Goal: Register for event/course

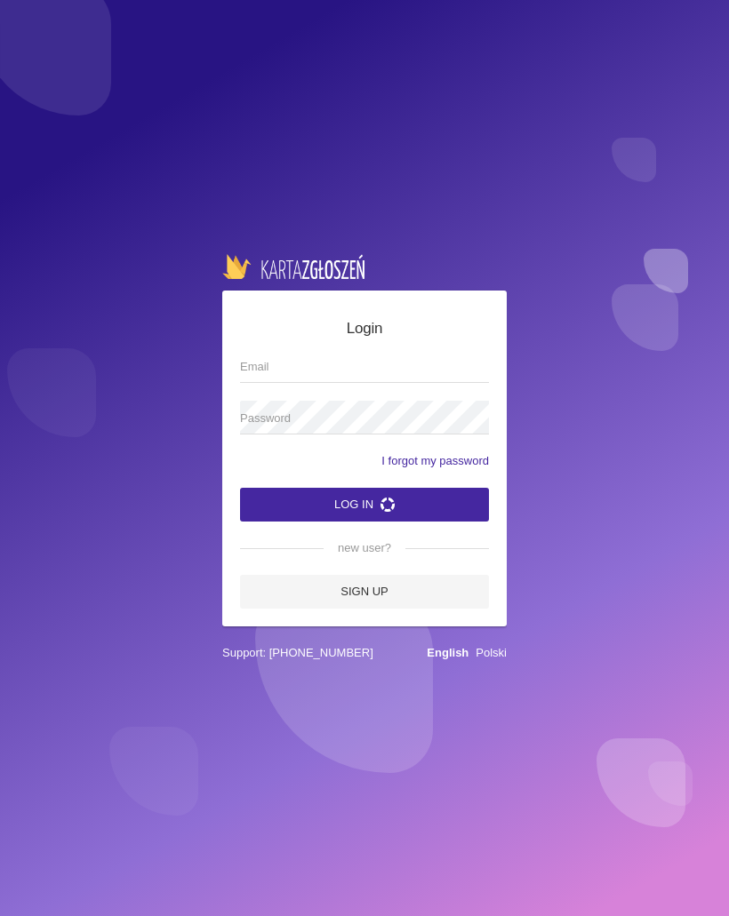
click at [395, 606] on link "Sign up" at bounding box center [364, 592] width 249 height 34
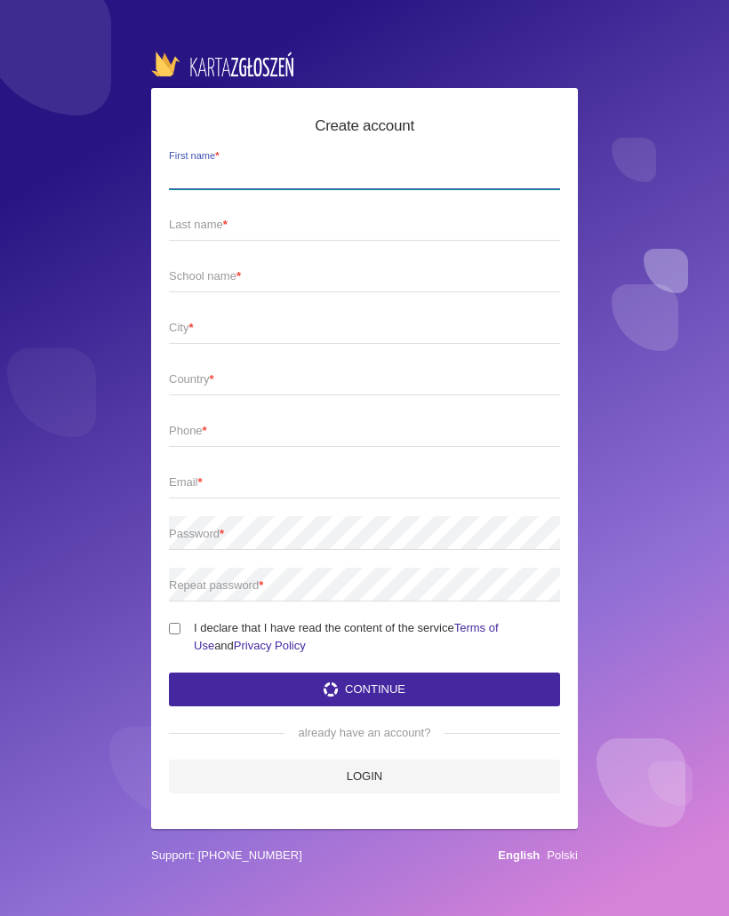
click at [191, 159] on input "First name *" at bounding box center [364, 173] width 391 height 34
type input "[PERSON_NAME]"
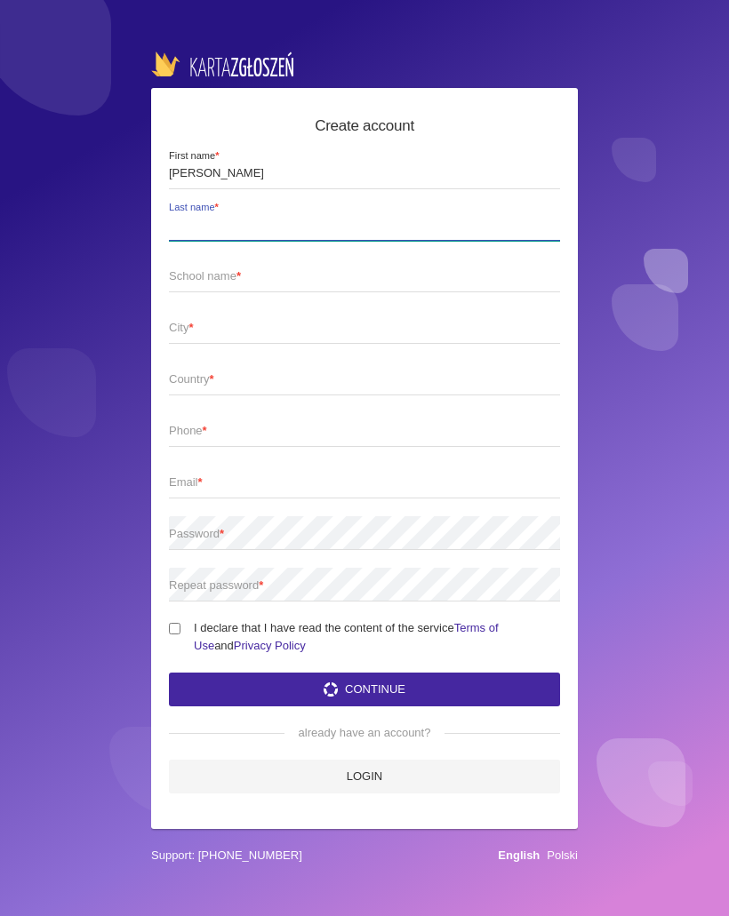
click at [286, 237] on input "Last name *" at bounding box center [364, 224] width 391 height 34
type input "Masłowska"
click at [260, 278] on span "School name *" at bounding box center [355, 276] width 373 height 18
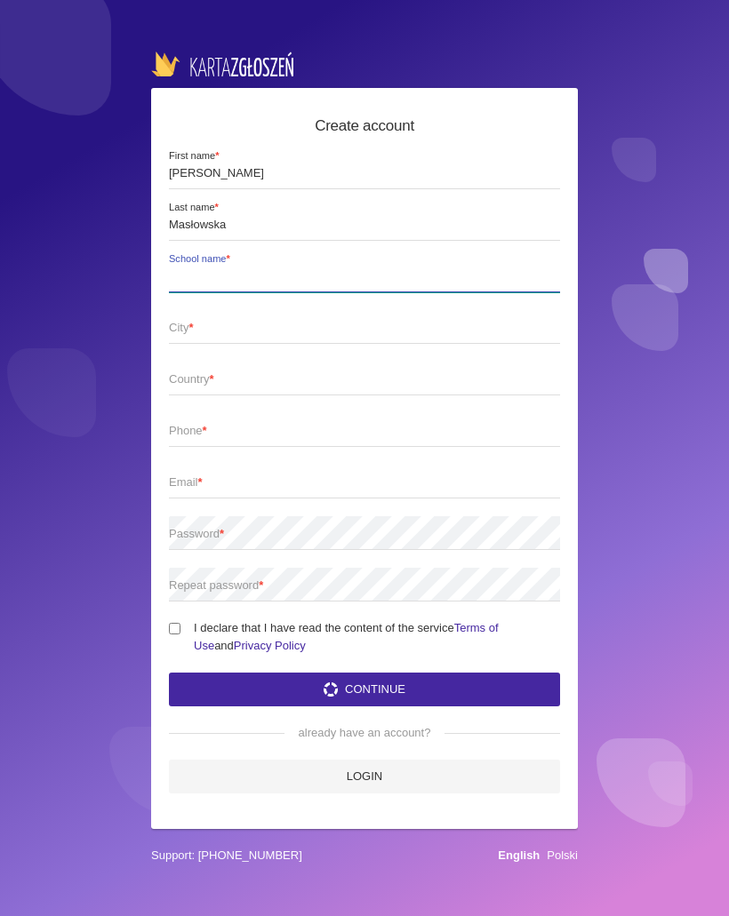
click at [260, 278] on input "School name *" at bounding box center [364, 276] width 391 height 34
type input "Check Thos Out"
click at [263, 336] on span "City *" at bounding box center [355, 328] width 373 height 18
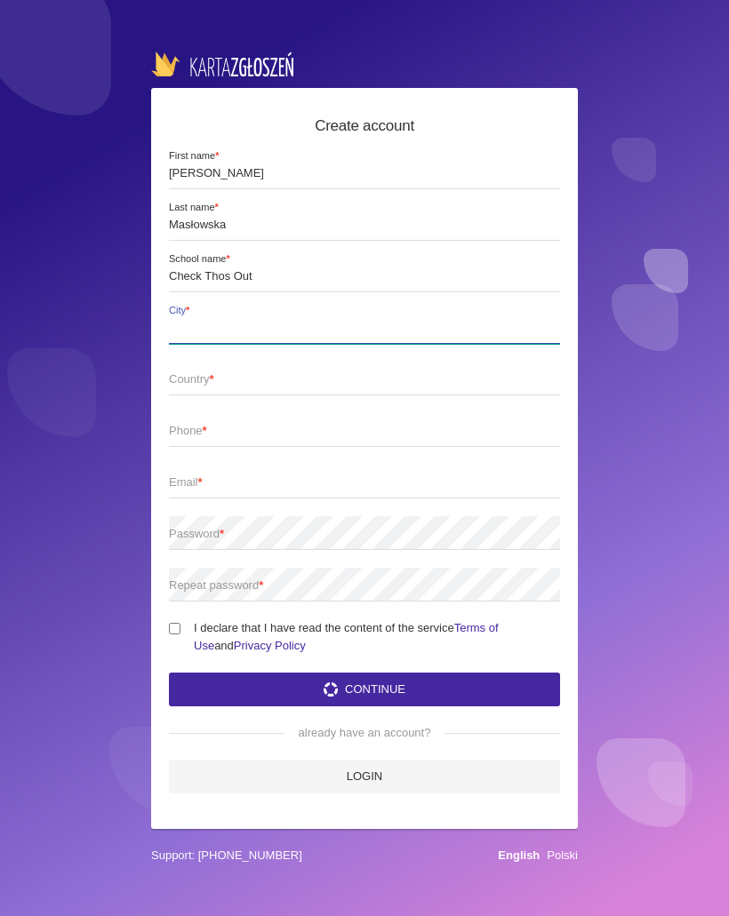
click at [263, 336] on input "City *" at bounding box center [364, 327] width 391 height 34
type input "Gliwice"
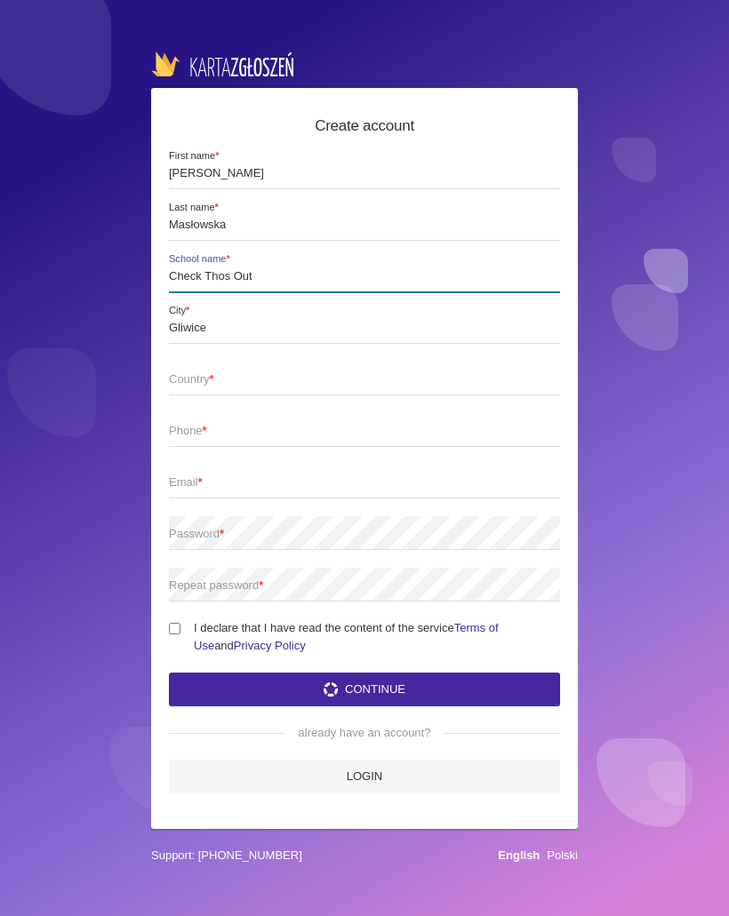
click at [232, 282] on input "Check Thos Out" at bounding box center [364, 276] width 391 height 34
type input "Check This Out"
click at [239, 382] on span "Country *" at bounding box center [355, 380] width 373 height 18
click at [239, 382] on input "Country *" at bounding box center [364, 379] width 391 height 34
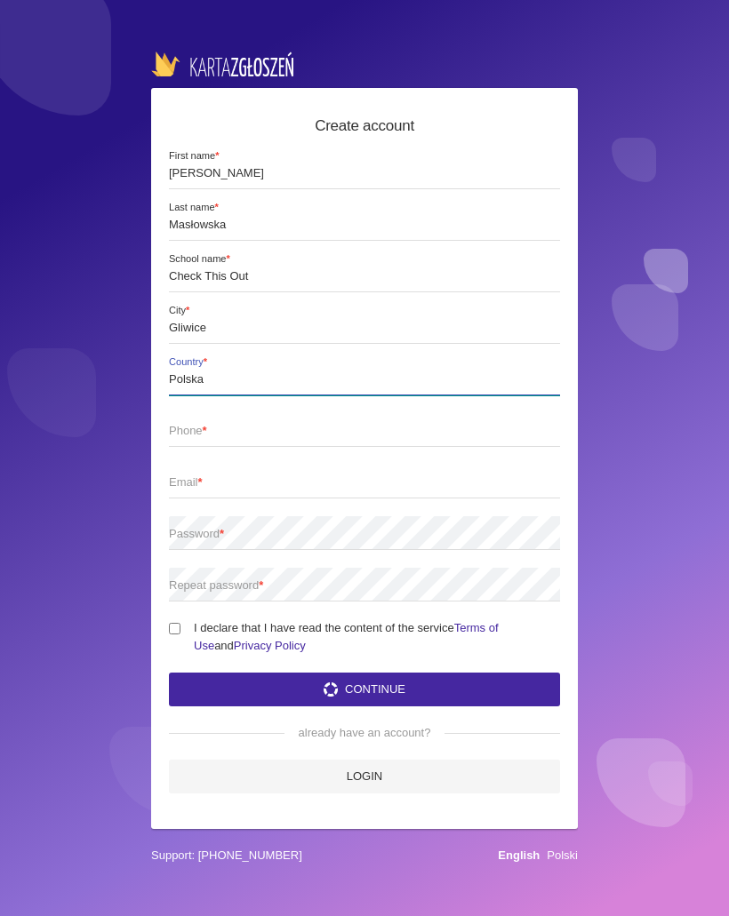
type input "Polska"
click at [275, 430] on span "Phone *" at bounding box center [355, 431] width 373 height 18
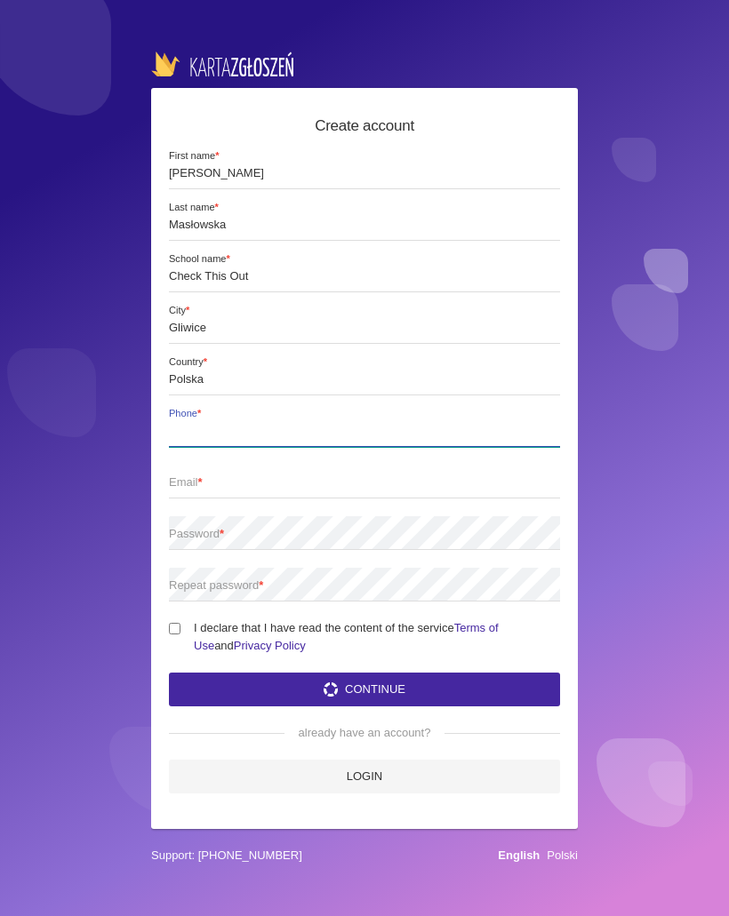
click at [275, 430] on input "Phone *" at bounding box center [364, 430] width 391 height 34
type input "577079700"
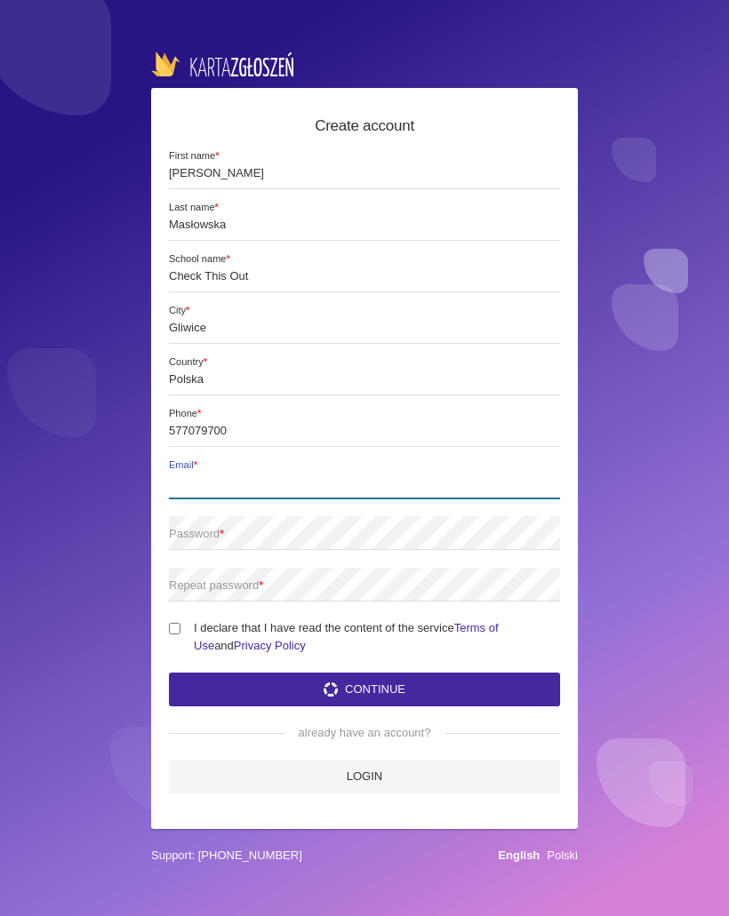
click at [267, 495] on input "Email *" at bounding box center [364, 482] width 391 height 34
type input "[EMAIL_ADDRESS][DOMAIN_NAME]"
click at [264, 534] on span "Password *" at bounding box center [355, 534] width 373 height 18
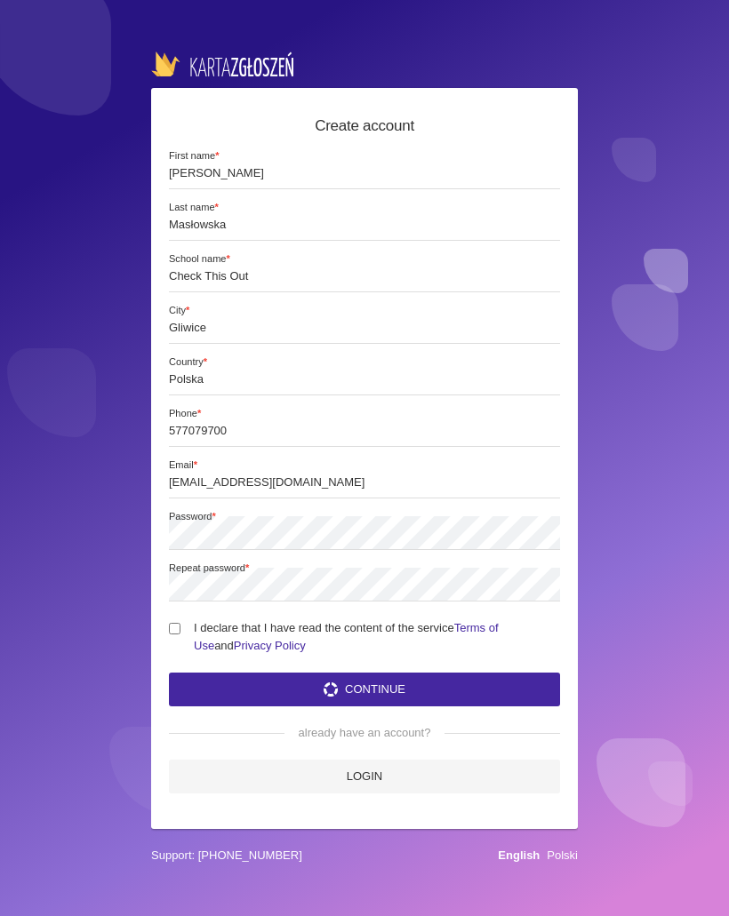
click at [180, 627] on input "I declare that I have read the content of the service Terms of Use and Privacy …" at bounding box center [175, 629] width 12 height 12
checkbox input "true"
click at [403, 675] on button "Continue" at bounding box center [364, 690] width 391 height 34
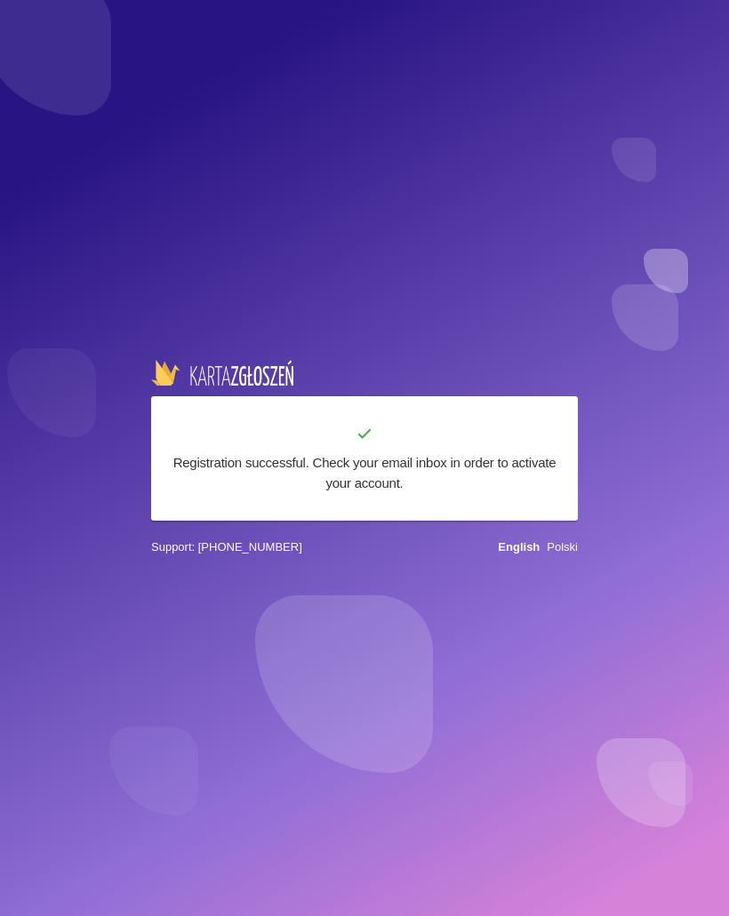
click at [547, 548] on link "Polski" at bounding box center [562, 546] width 31 height 13
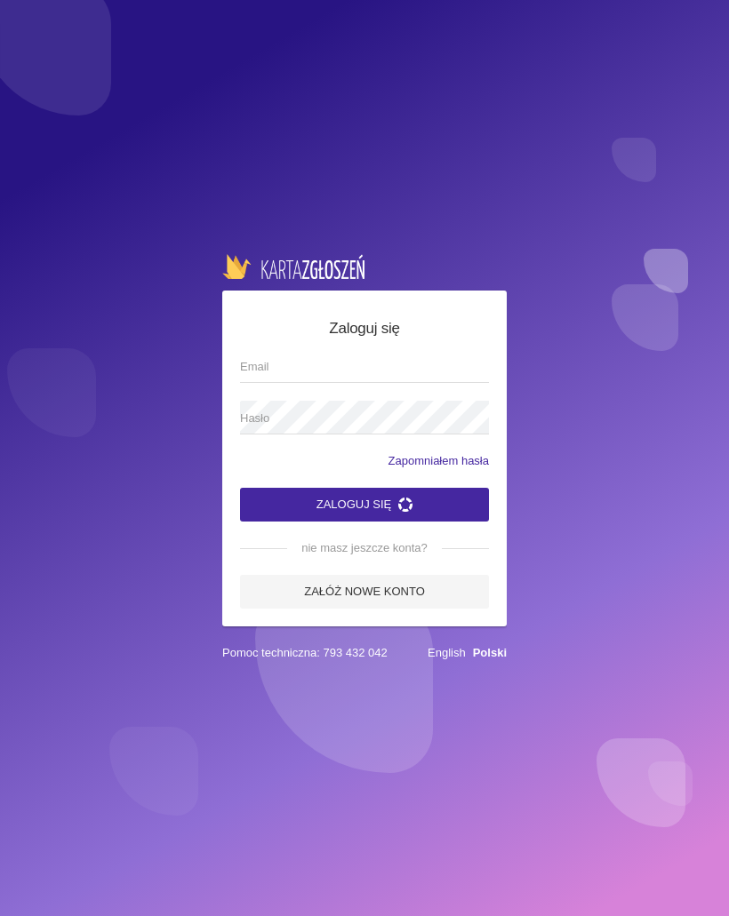
click at [388, 516] on button "Zaloguj się" at bounding box center [364, 505] width 249 height 34
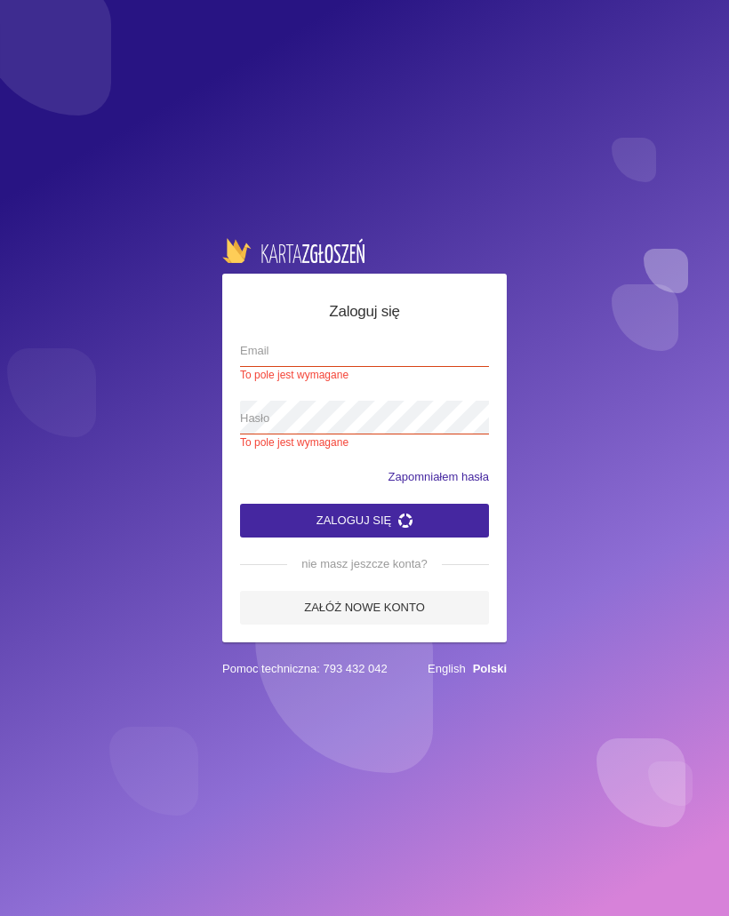
click at [395, 346] on span "Email" at bounding box center [355, 351] width 231 height 18
click at [395, 346] on input "Email To pole jest wymagane" at bounding box center [364, 350] width 249 height 34
click at [301, 364] on input "Email To pole jest wymagane" at bounding box center [364, 350] width 249 height 34
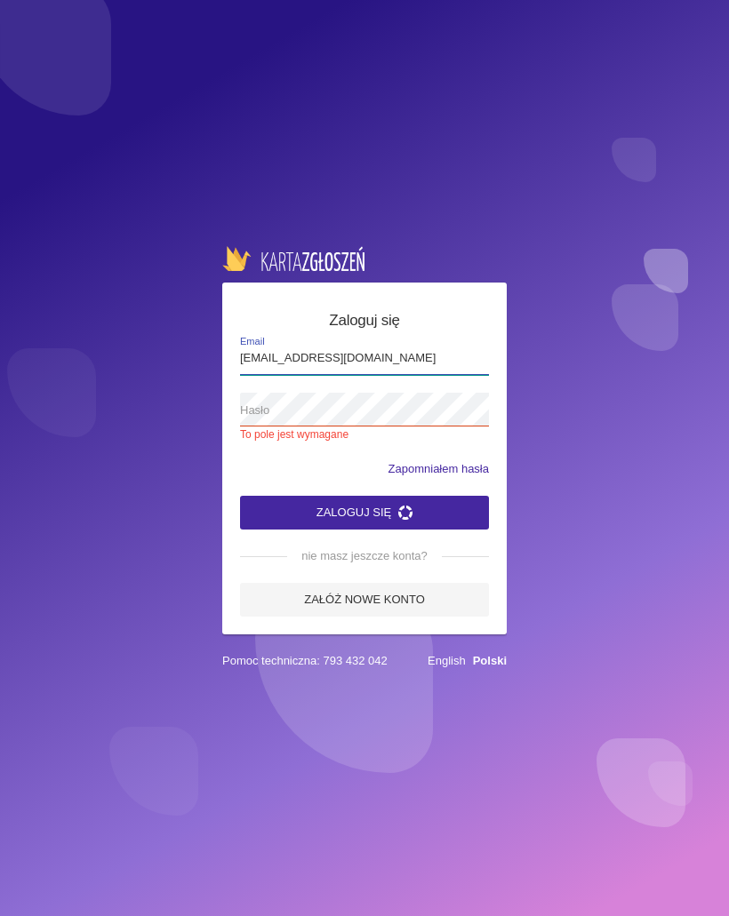
type input "[EMAIL_ADDRESS][DOMAIN_NAME]"
click at [283, 412] on span "Hasło" at bounding box center [355, 411] width 231 height 18
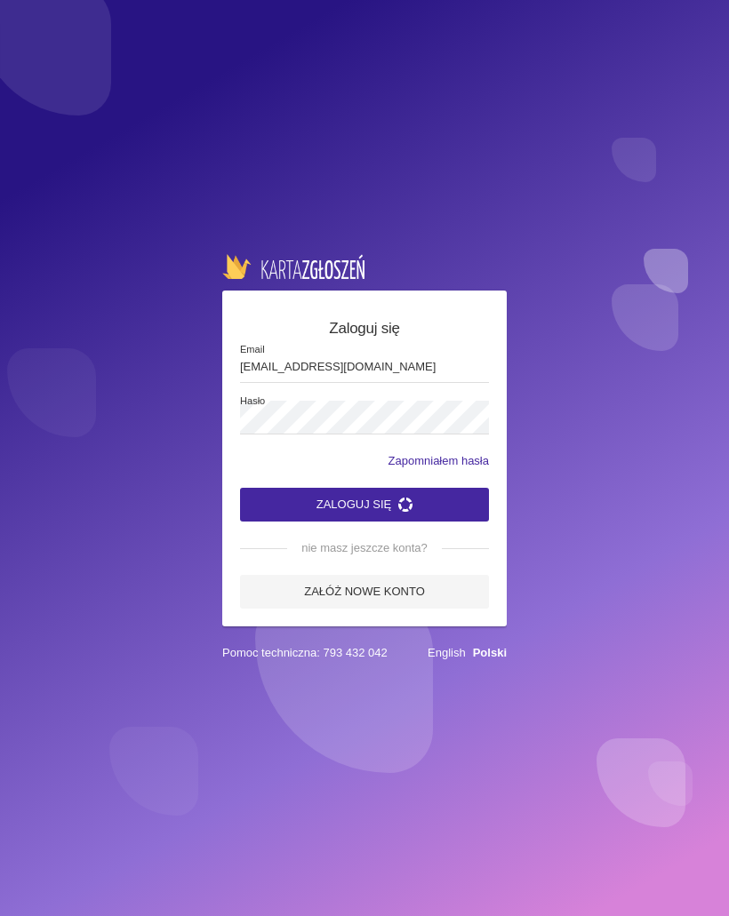
click at [439, 504] on button "Zaloguj się" at bounding box center [364, 505] width 249 height 34
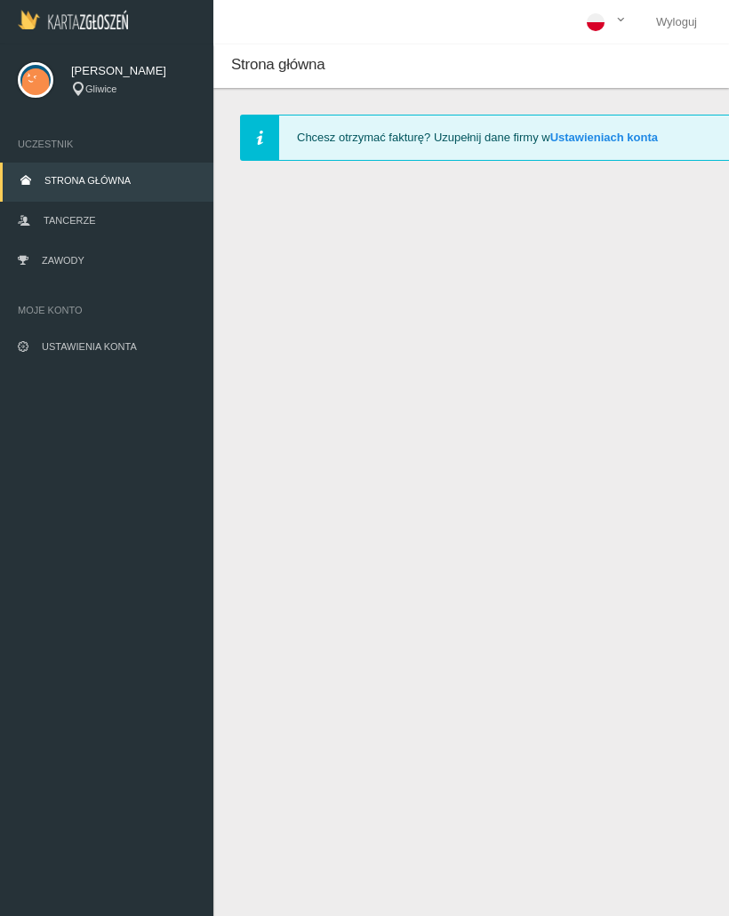
click at [73, 267] on link "Zawody" at bounding box center [106, 262] width 213 height 39
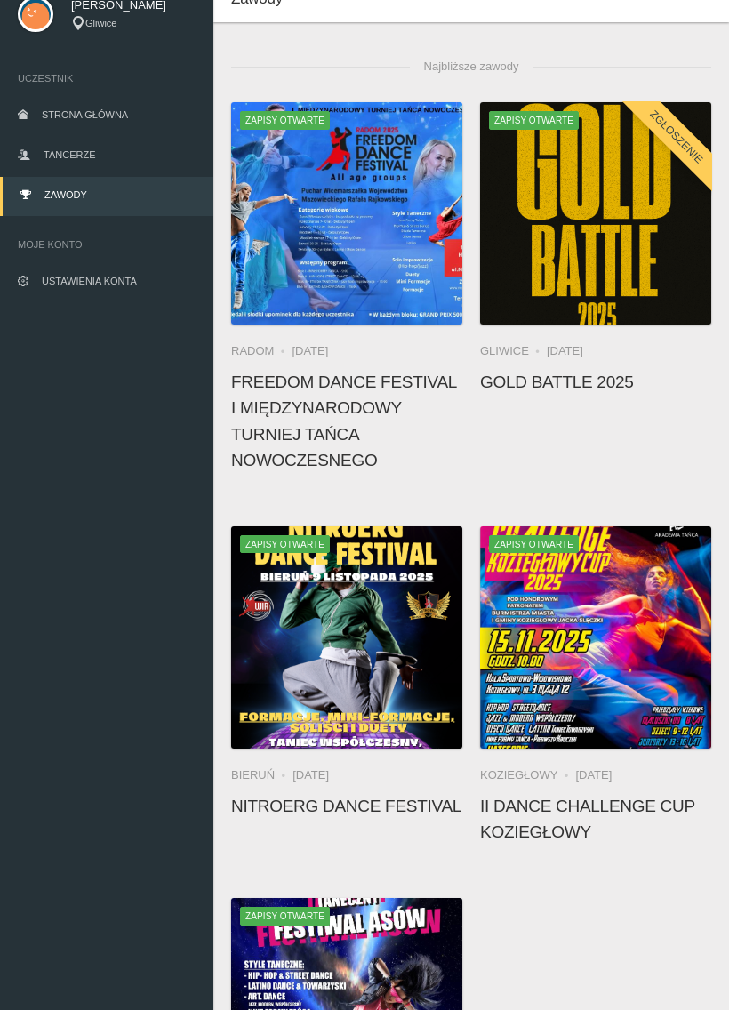
scroll to position [65, 0]
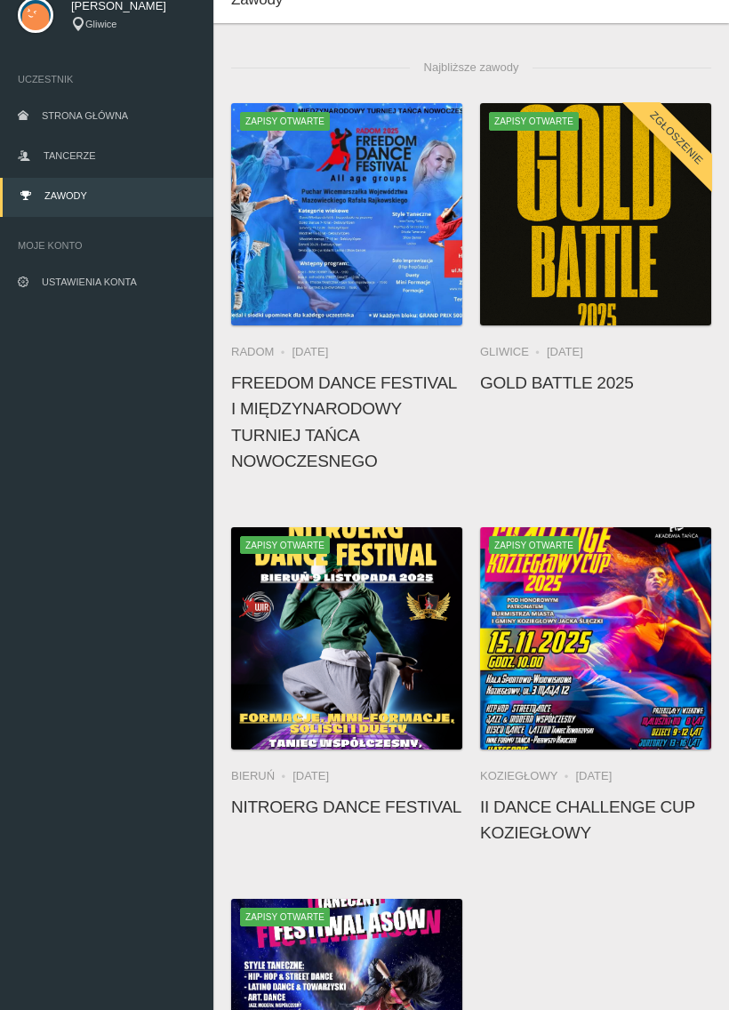
click at [595, 217] on icon at bounding box center [595, 217] width 14 height 14
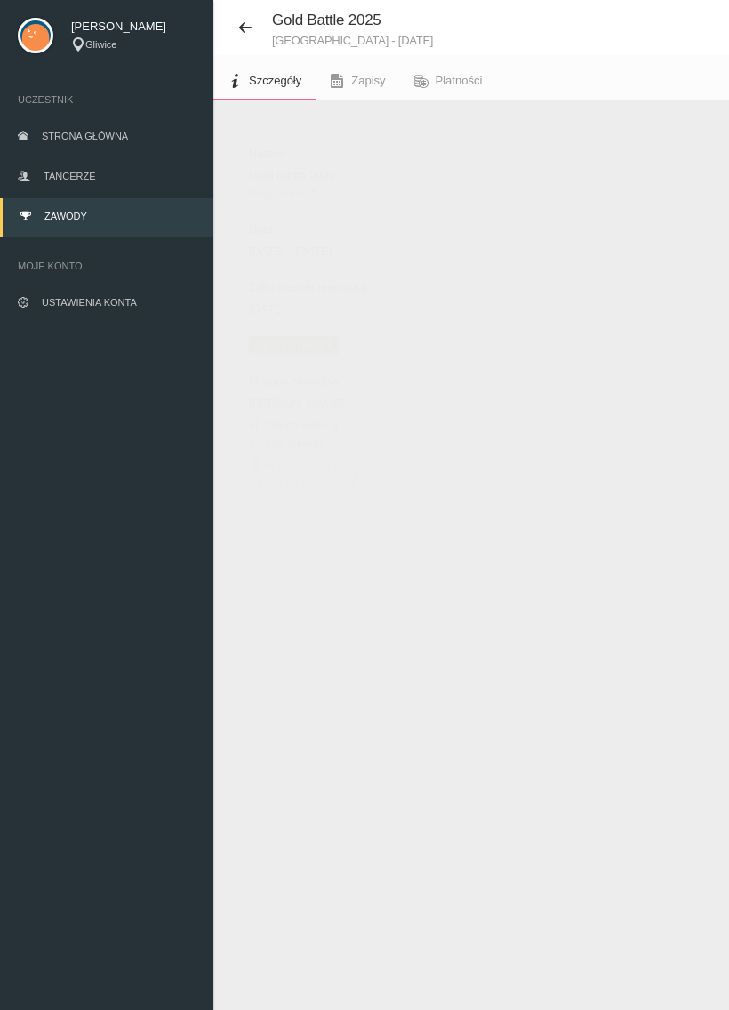
click at [289, 199] on link "Regulamin" at bounding box center [282, 193] width 67 height 13
